Goal: Task Accomplishment & Management: Complete application form

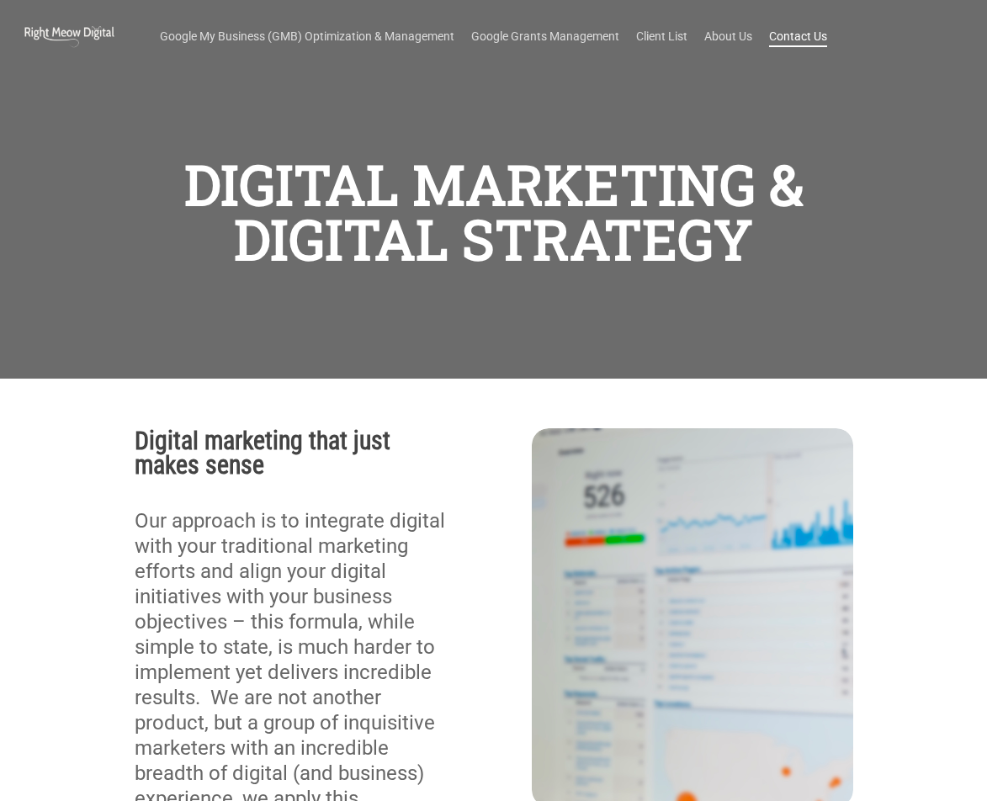
scroll to position [88, 0]
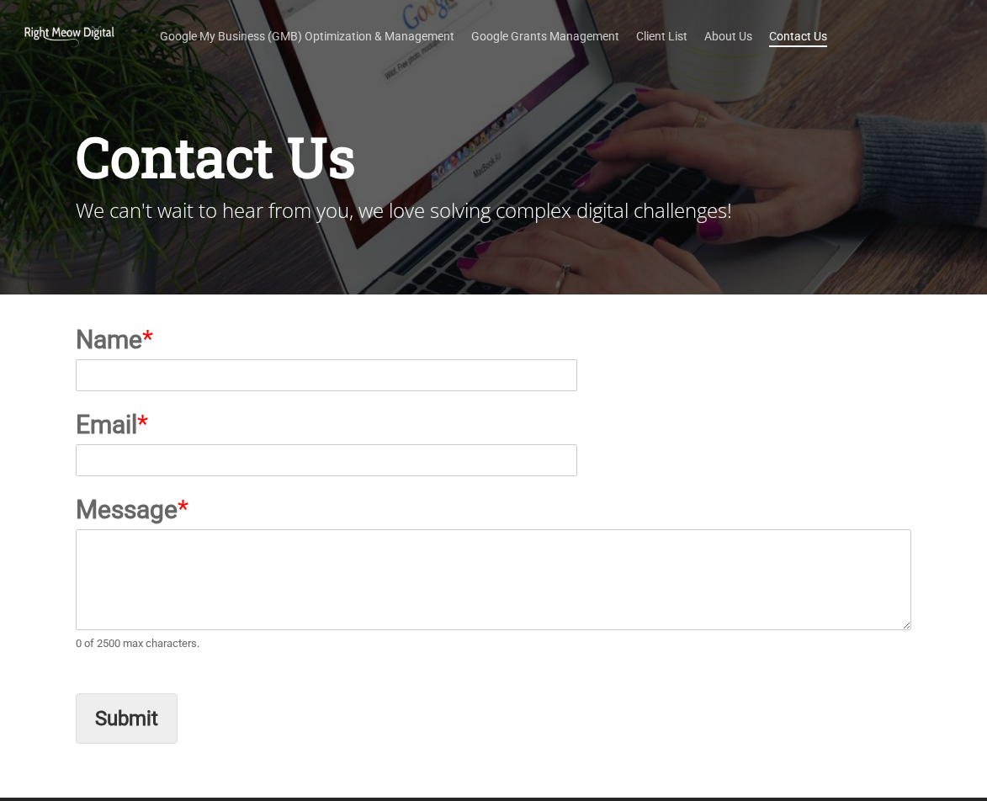
type input "Amy Shah"
type input "amy@savillsppc.com"
paste textarea "We are looking for a team or agency to create and manage Google Ads campaigns f…"
type textarea "We are looking for a team or agency to create and manage Google Ads campaigns f…"
